Goal: Information Seeking & Learning: Learn about a topic

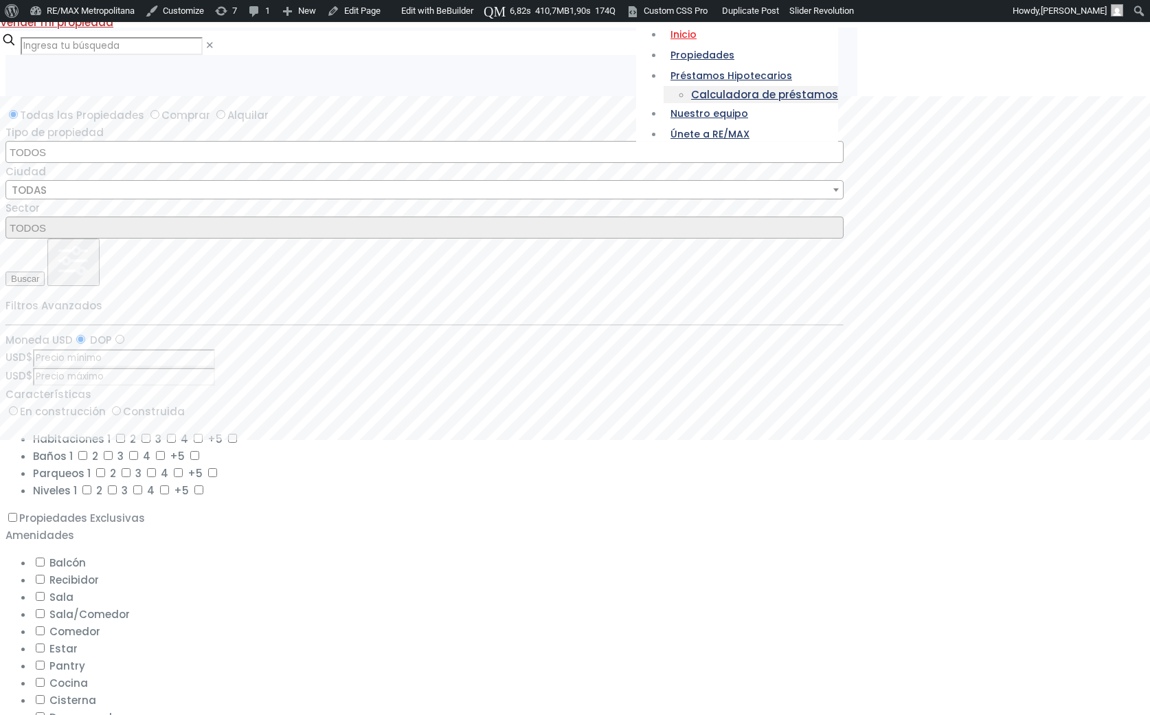
select select
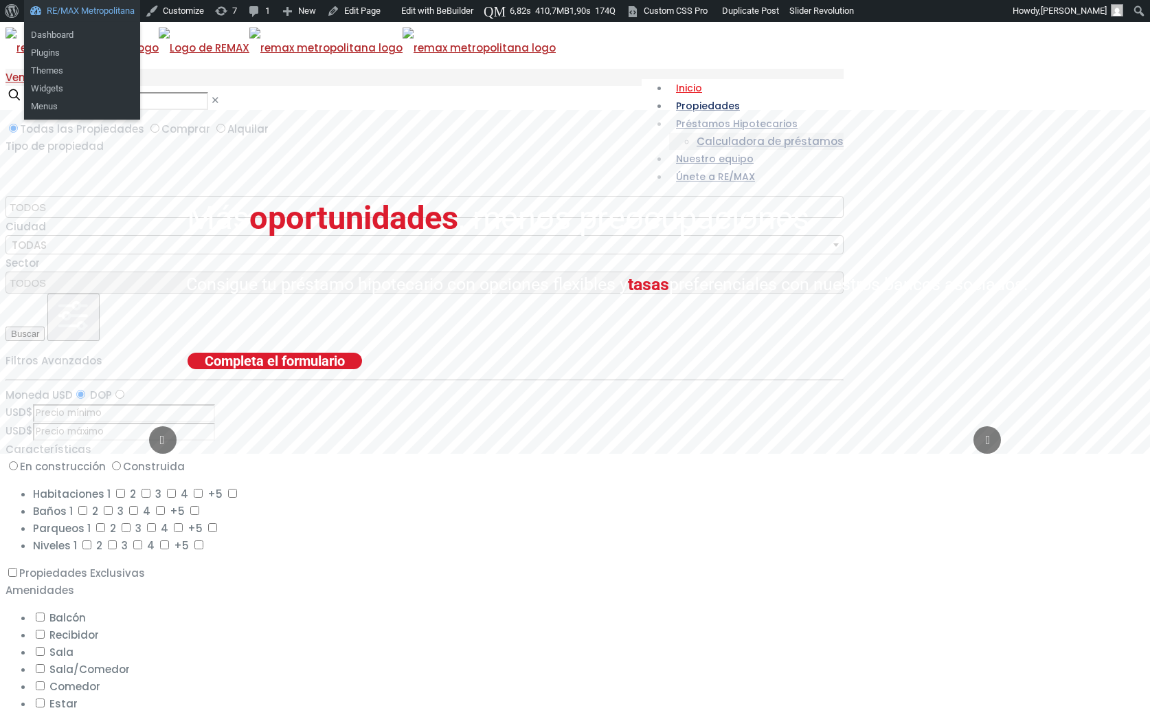
click at [91, 3] on link "RE/MAX Metropolitana" at bounding box center [82, 11] width 116 height 22
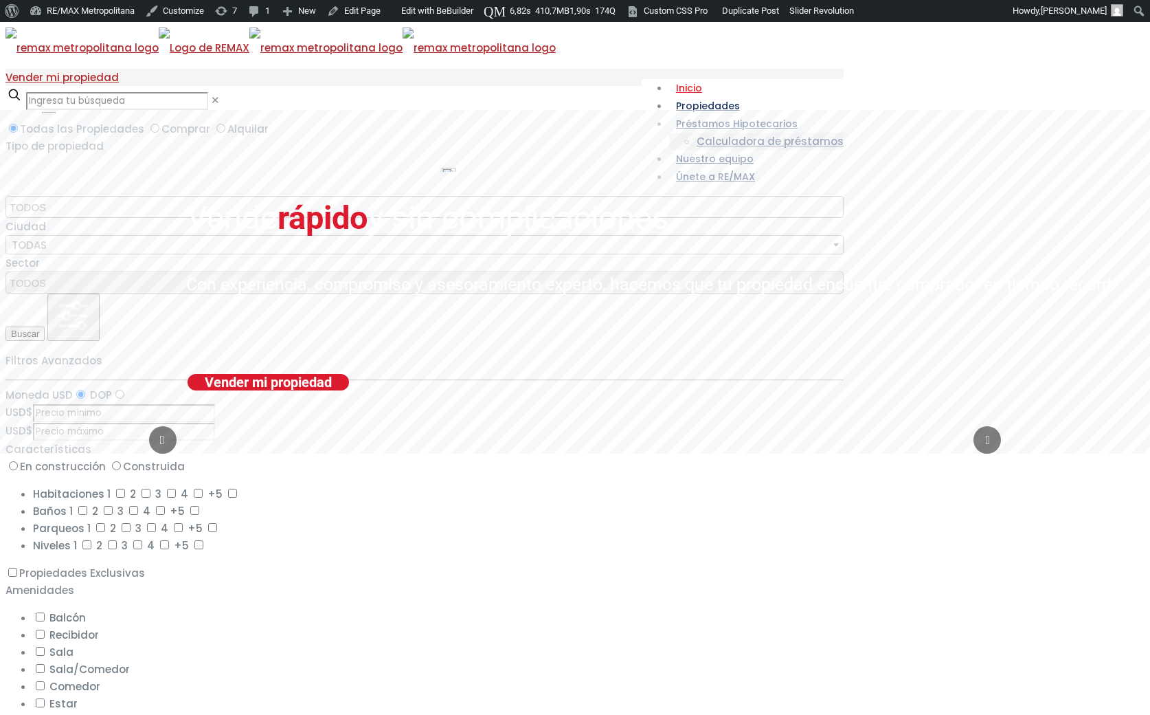
click at [45, 341] on button "Buscar" at bounding box center [24, 333] width 39 height 14
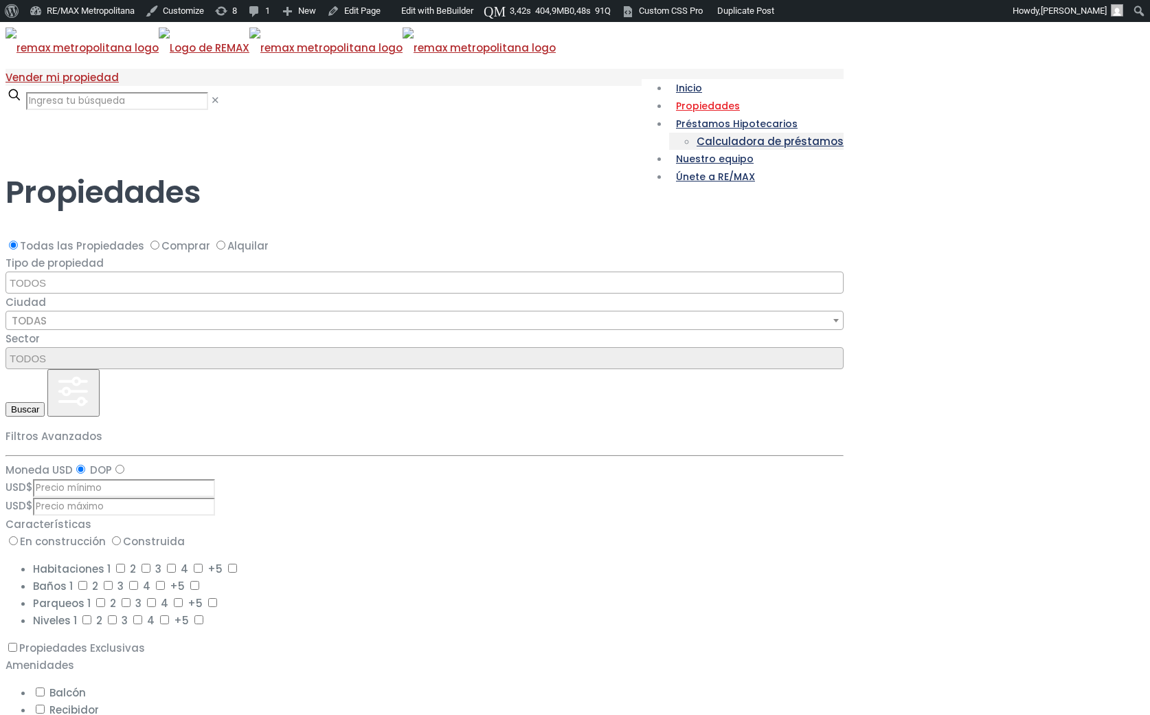
select select
